Goal: Task Accomplishment & Management: Manage account settings

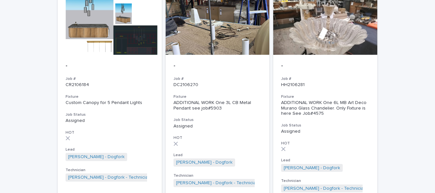
scroll to position [715, 0]
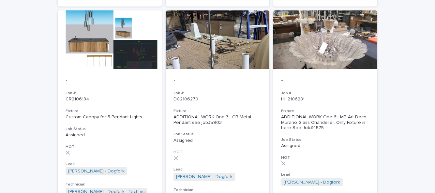
scroll to position [720, 0]
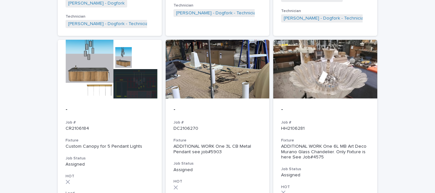
scroll to position [669, 0]
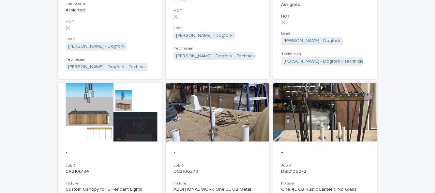
scroll to position [627, 0]
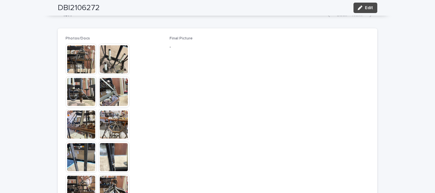
scroll to position [372, 0]
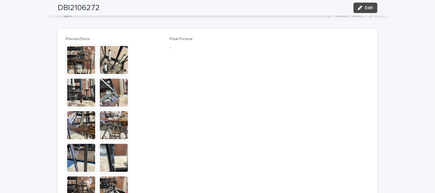
click at [108, 59] on img at bounding box center [113, 59] width 31 height 31
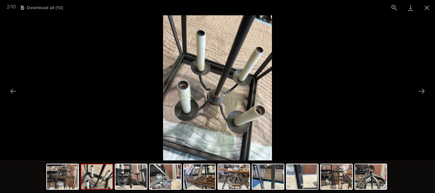
click at [403, 97] on picture at bounding box center [217, 87] width 435 height 145
click at [400, 88] on picture at bounding box center [217, 87] width 435 height 145
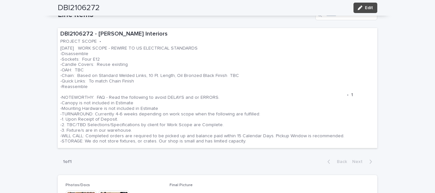
scroll to position [227, 0]
